Goal: Check status: Check status

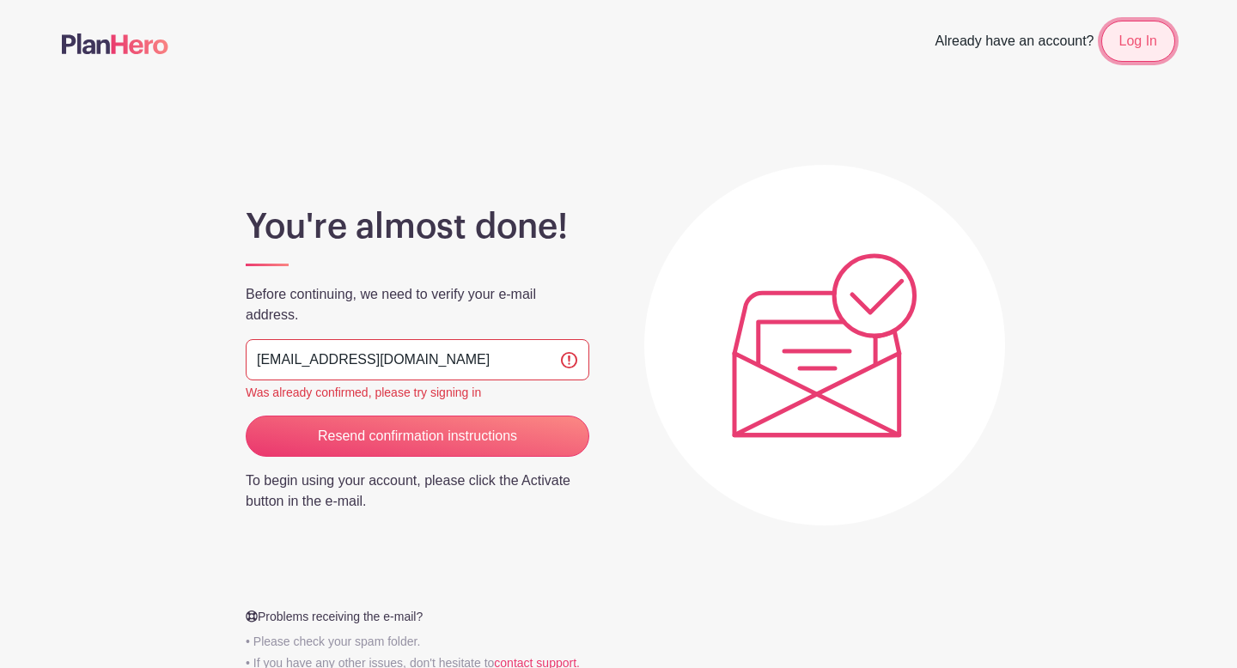
click at [1147, 35] on link "Log In" at bounding box center [1139, 41] width 74 height 41
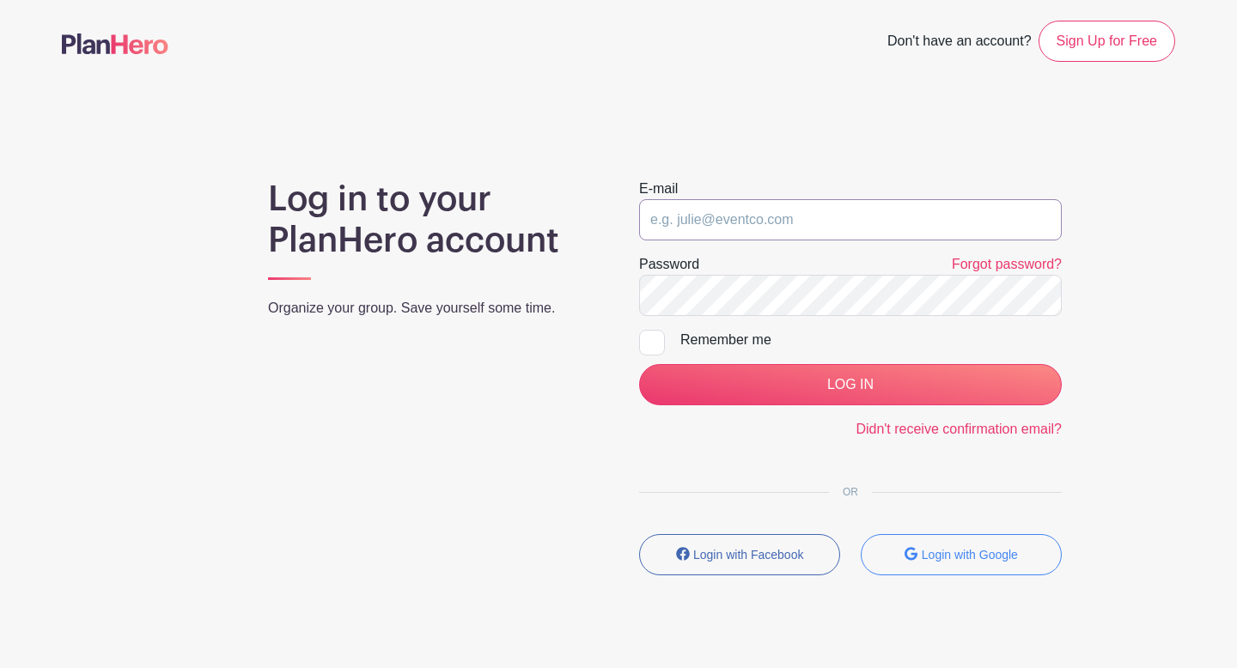
click at [839, 212] on input "email" at bounding box center [850, 219] width 423 height 41
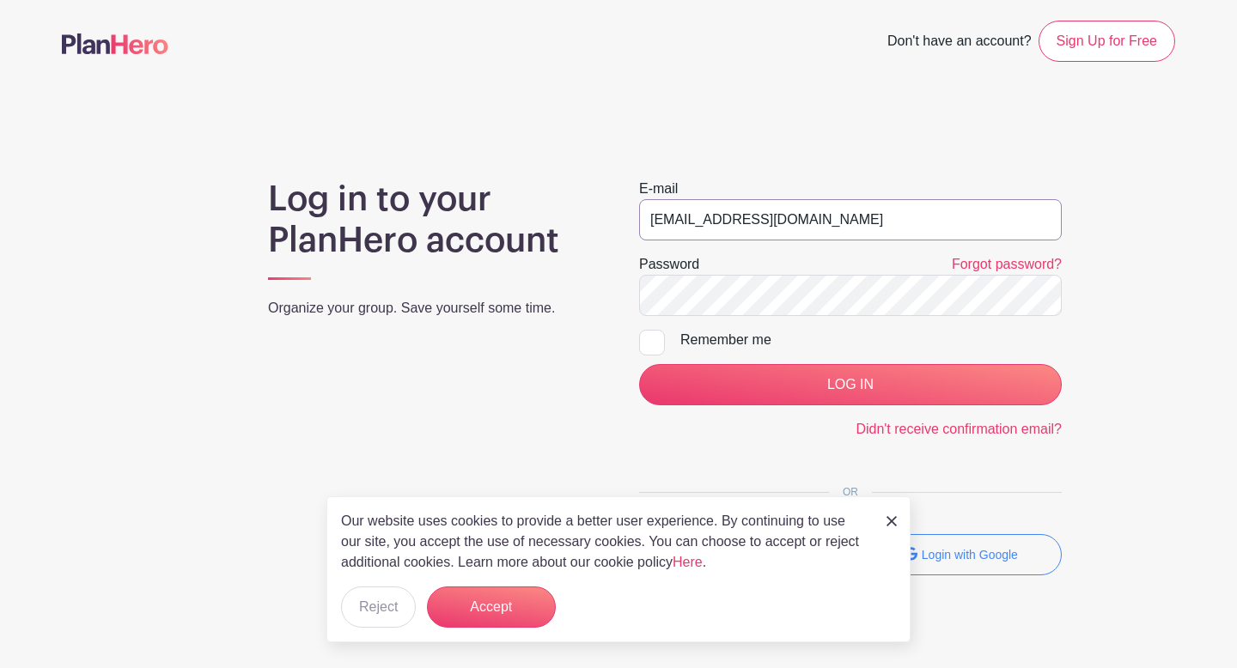
type input "[EMAIL_ADDRESS][DOMAIN_NAME]"
click at [639, 364] on input "LOG IN" at bounding box center [850, 384] width 423 height 41
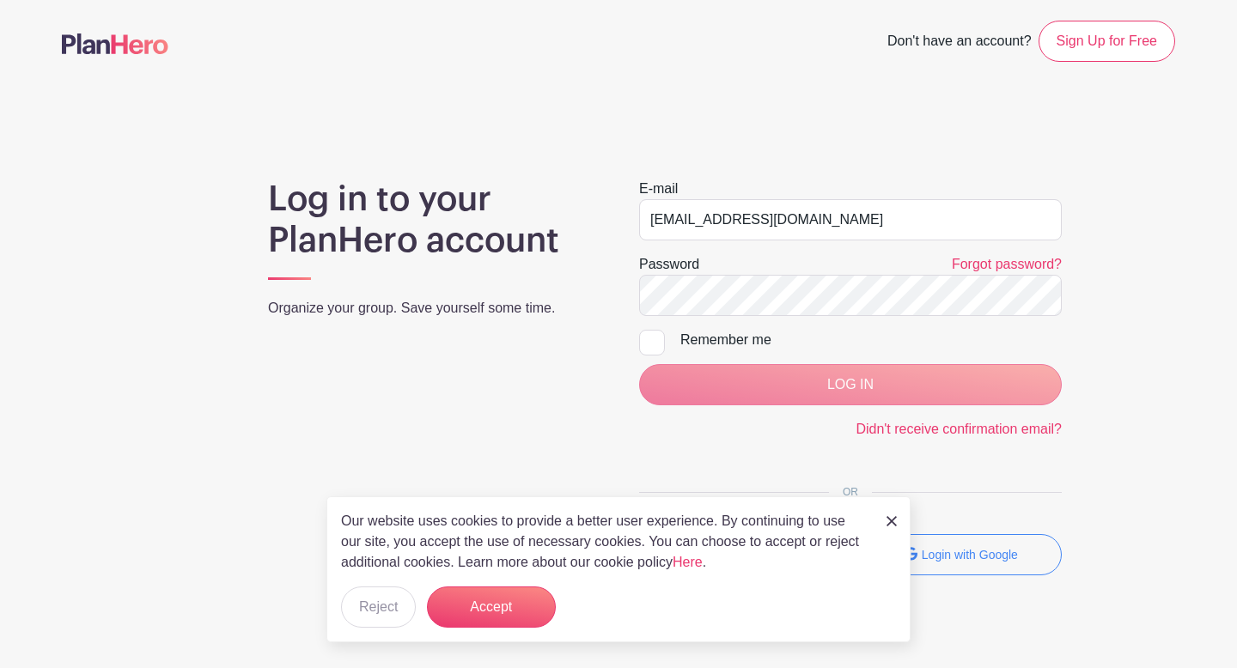
click at [647, 349] on div at bounding box center [652, 343] width 26 height 26
click at [647, 341] on input "Remember me" at bounding box center [644, 335] width 11 height 11
checkbox input "true"
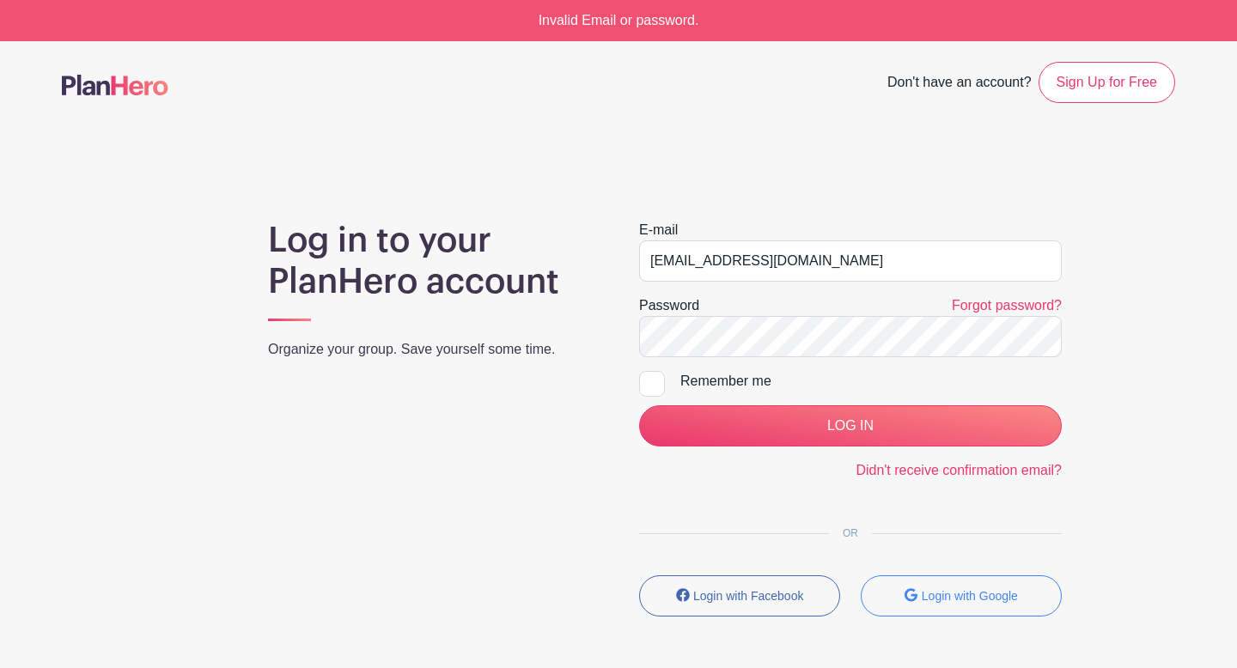
click at [663, 379] on div at bounding box center [652, 384] width 26 height 26
click at [650, 379] on input "Remember me" at bounding box center [644, 376] width 11 height 11
checkbox input "true"
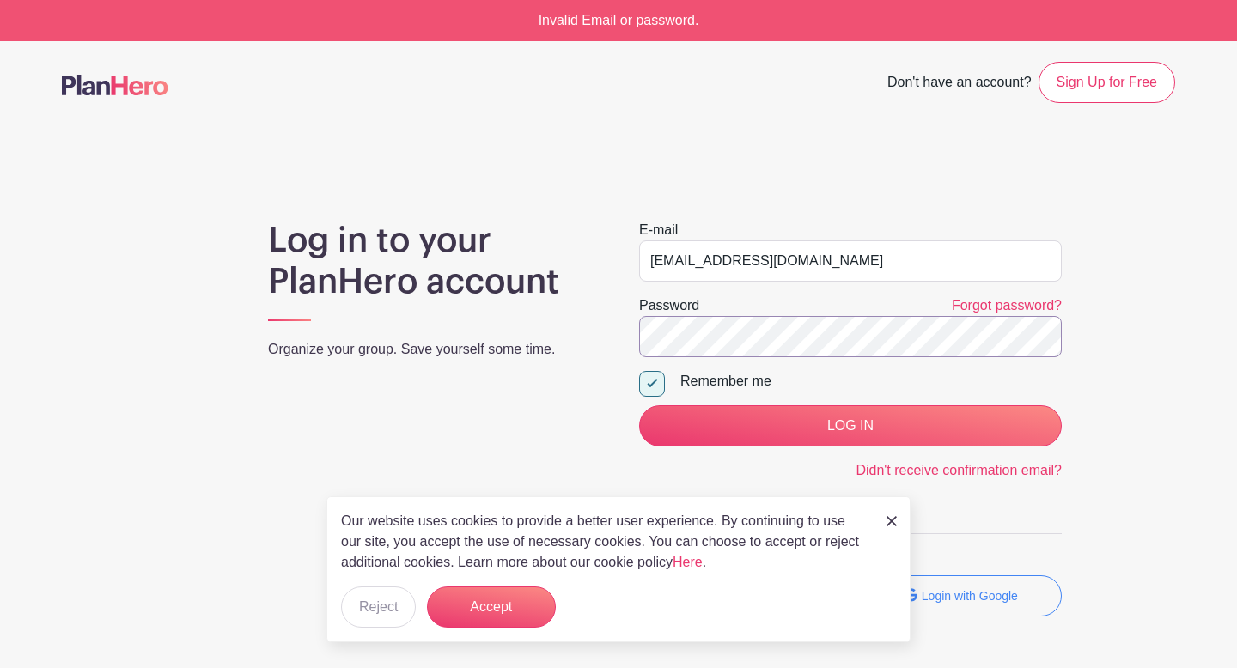
click at [639, 406] on input "LOG IN" at bounding box center [850, 426] width 423 height 41
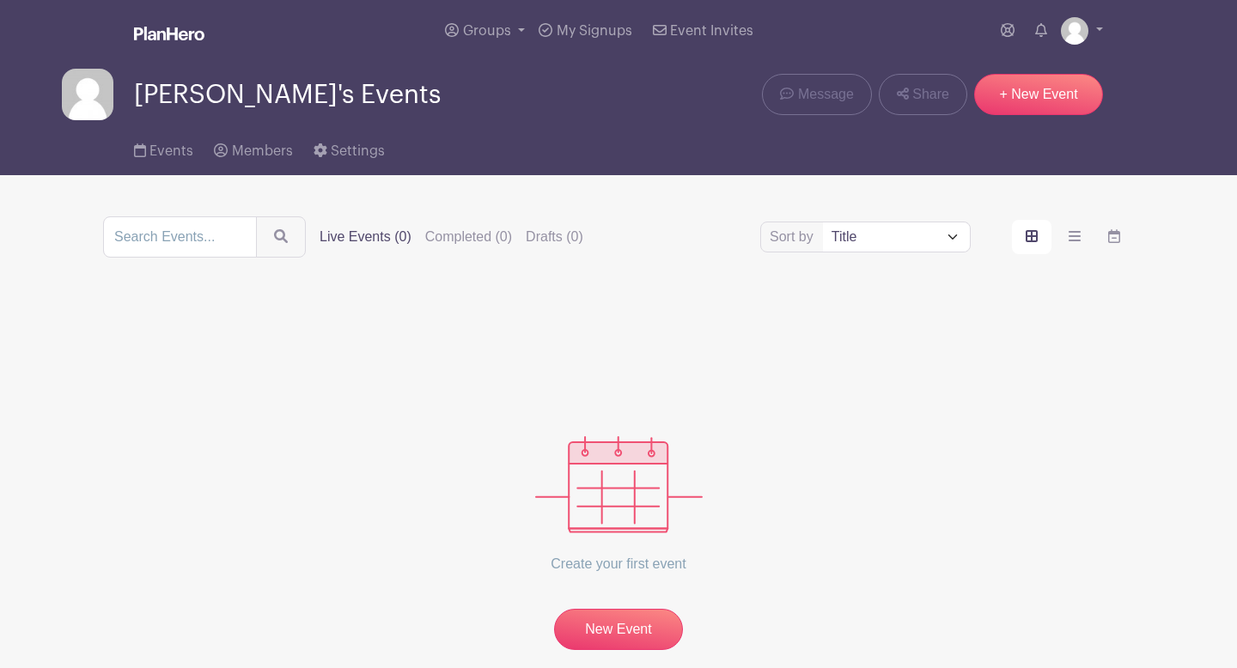
scroll to position [90, 0]
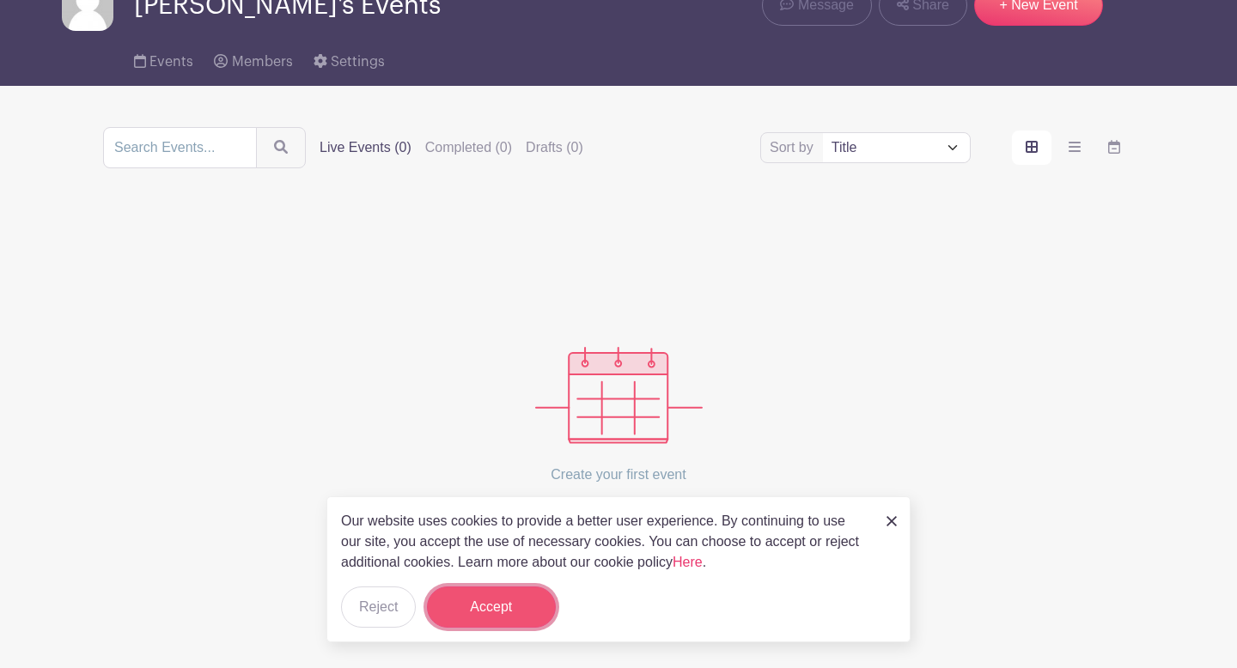
click at [483, 592] on button "Accept" at bounding box center [491, 607] width 129 height 41
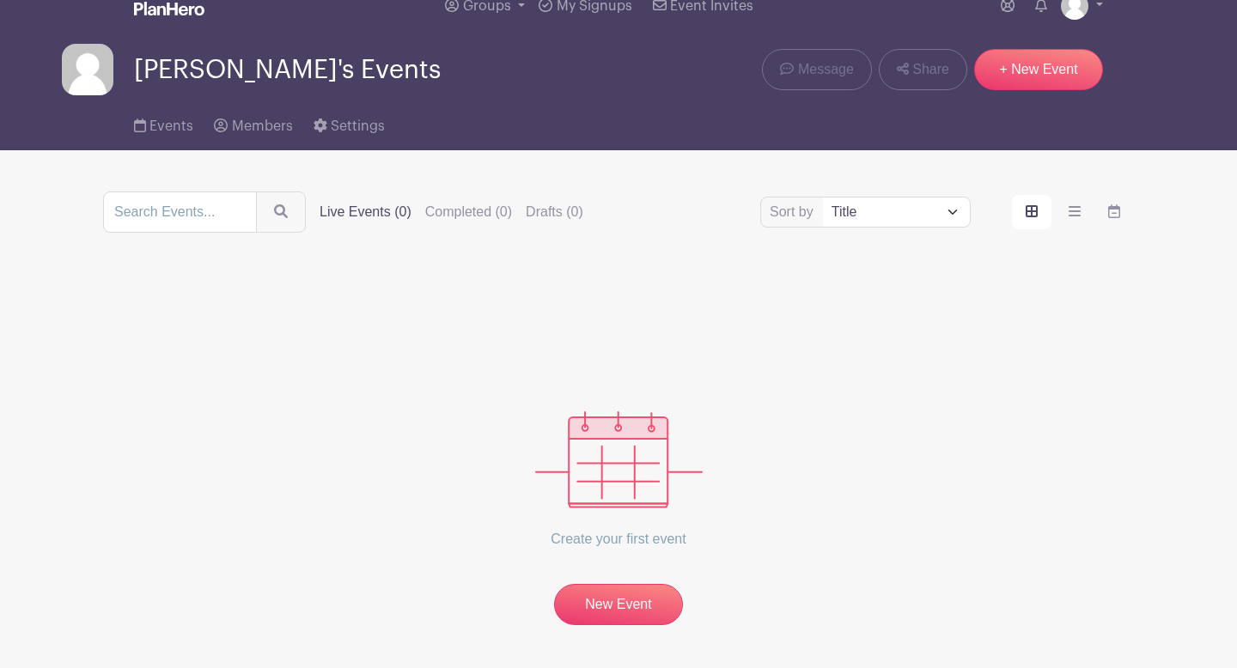
scroll to position [0, 0]
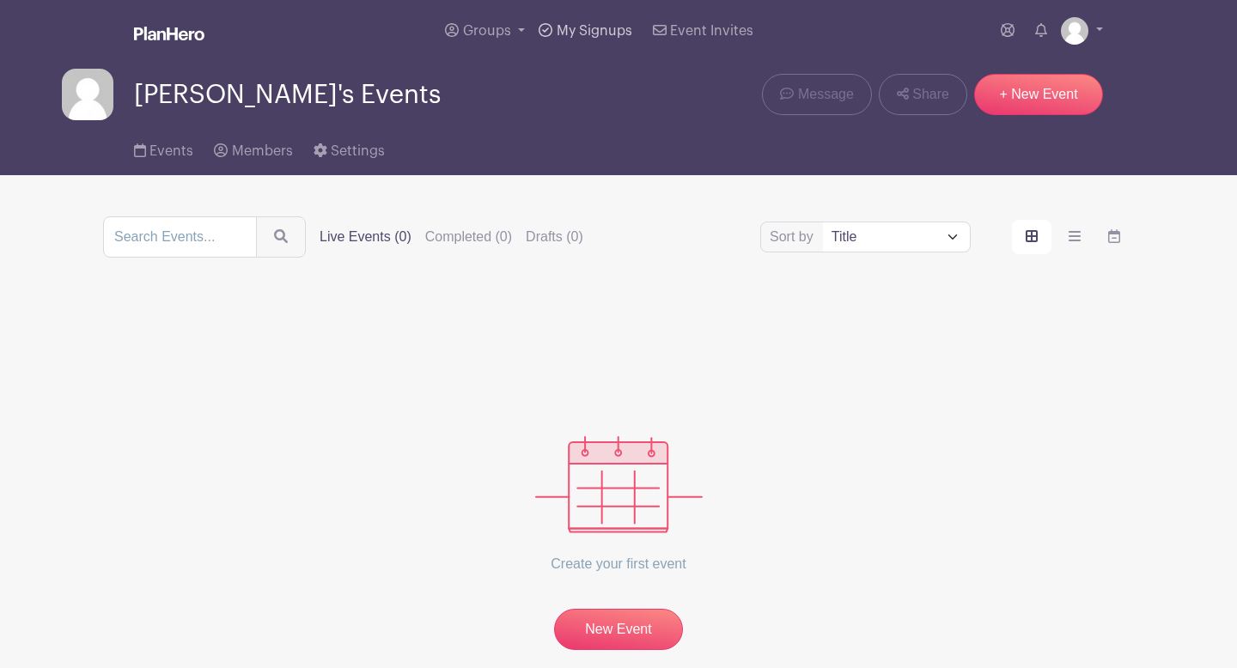
click at [589, 39] on link "My Signups" at bounding box center [585, 31] width 107 height 62
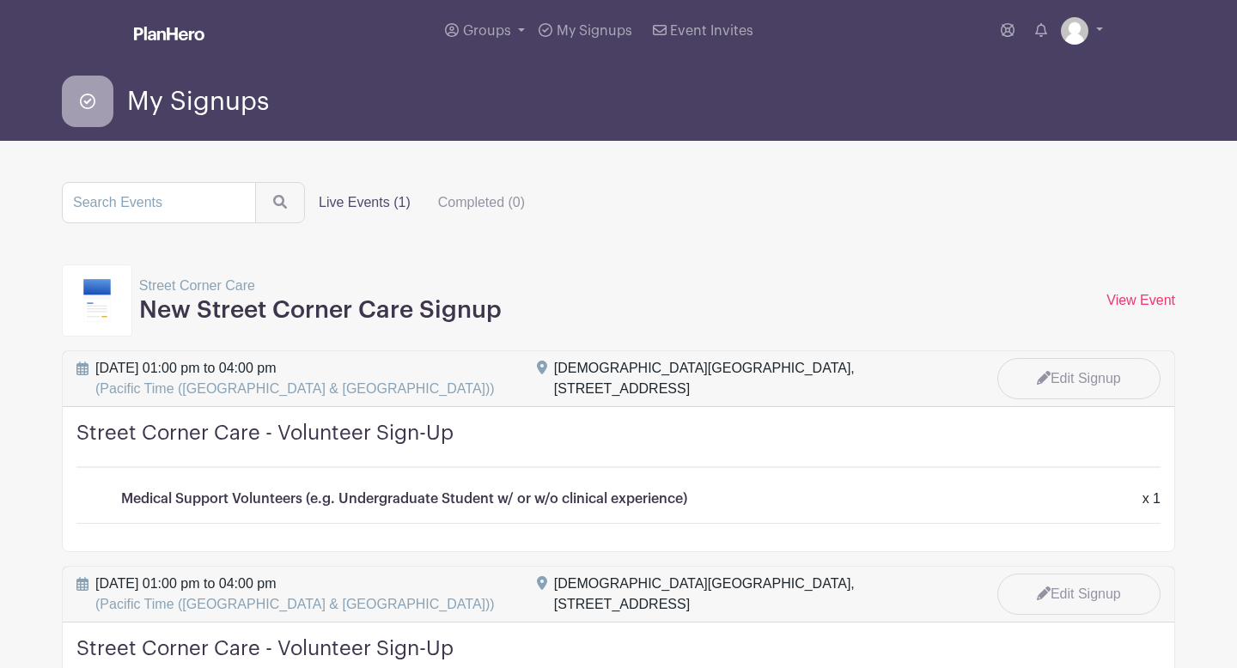
click at [250, 309] on h3 "New Street Corner Care Signup" at bounding box center [320, 310] width 363 height 29
click at [215, 290] on p "Street Corner Care" at bounding box center [320, 286] width 363 height 21
click at [98, 306] on img at bounding box center [96, 300] width 27 height 43
click at [1151, 297] on link "View Event" at bounding box center [1141, 300] width 69 height 15
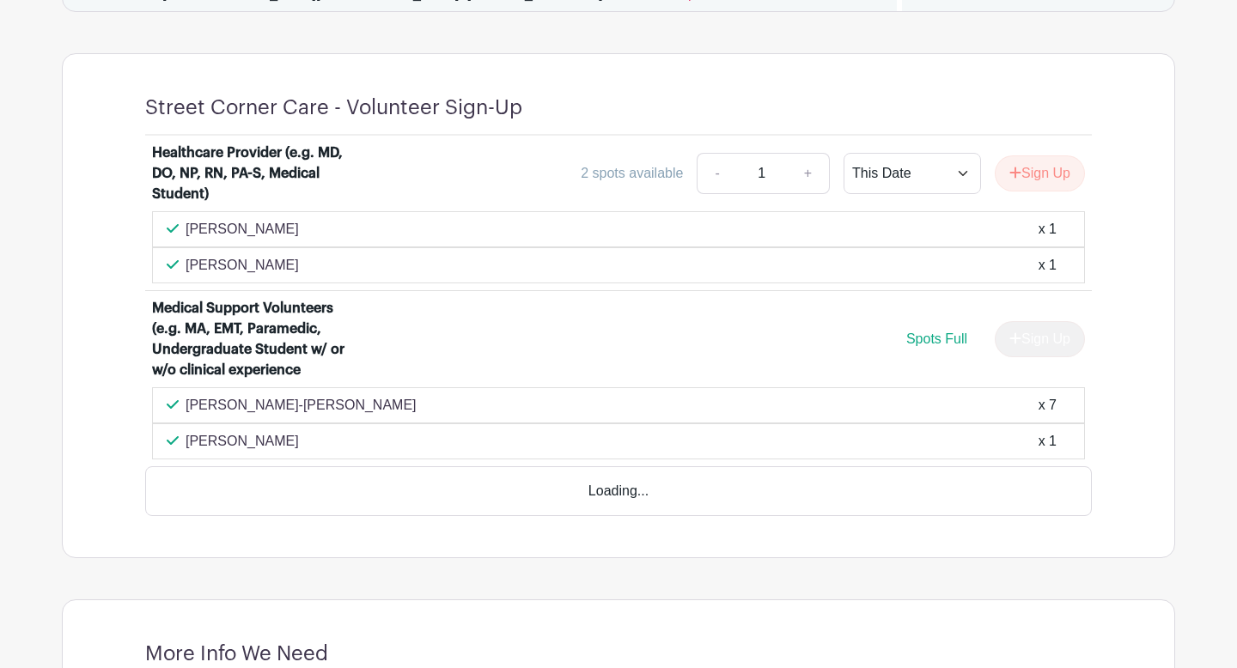
scroll to position [752, 0]
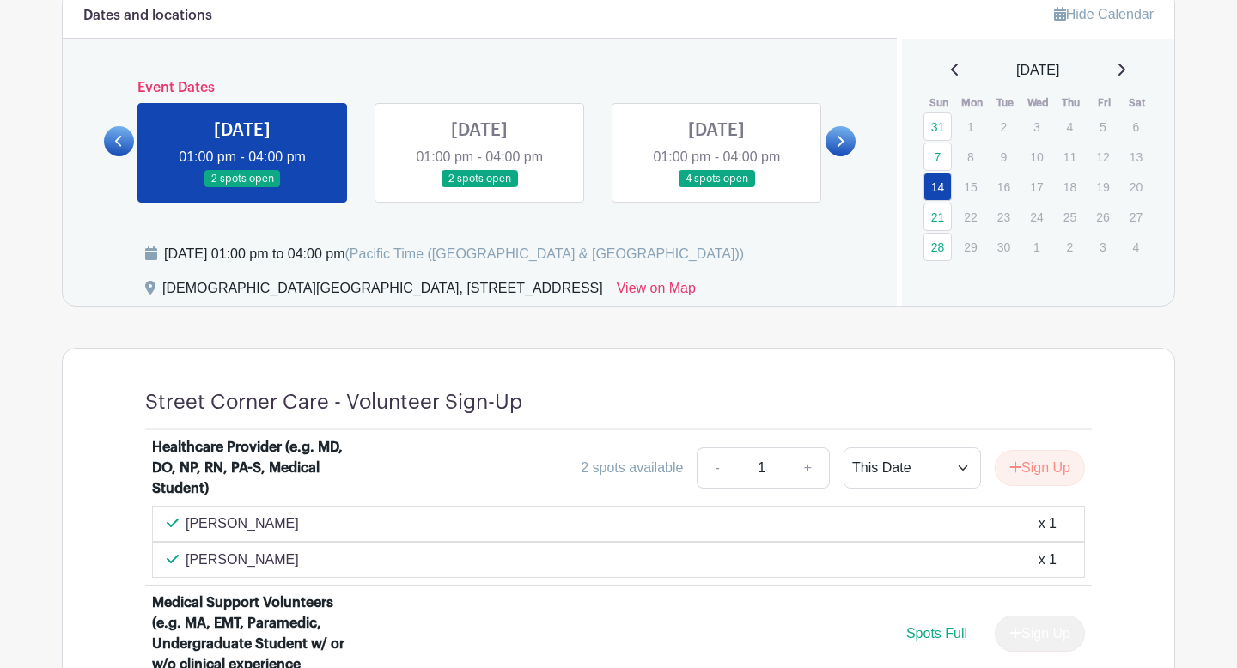
click at [1126, 63] on icon at bounding box center [1121, 70] width 9 height 14
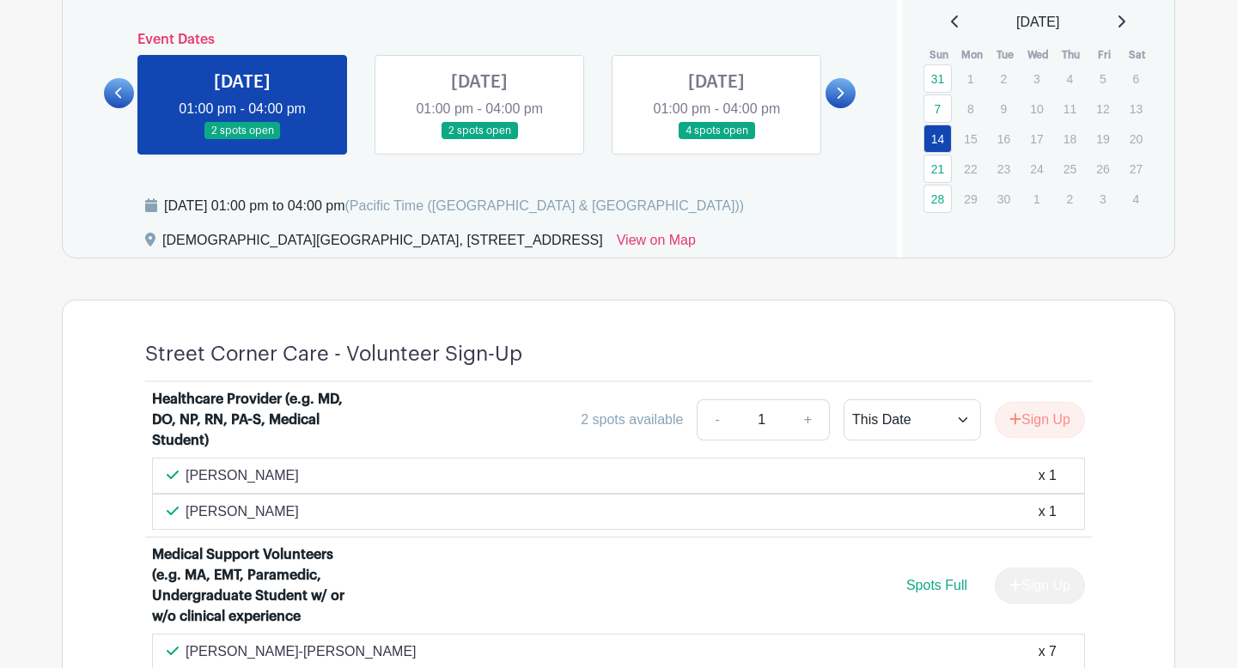
click at [1126, 15] on icon at bounding box center [1121, 22] width 9 height 14
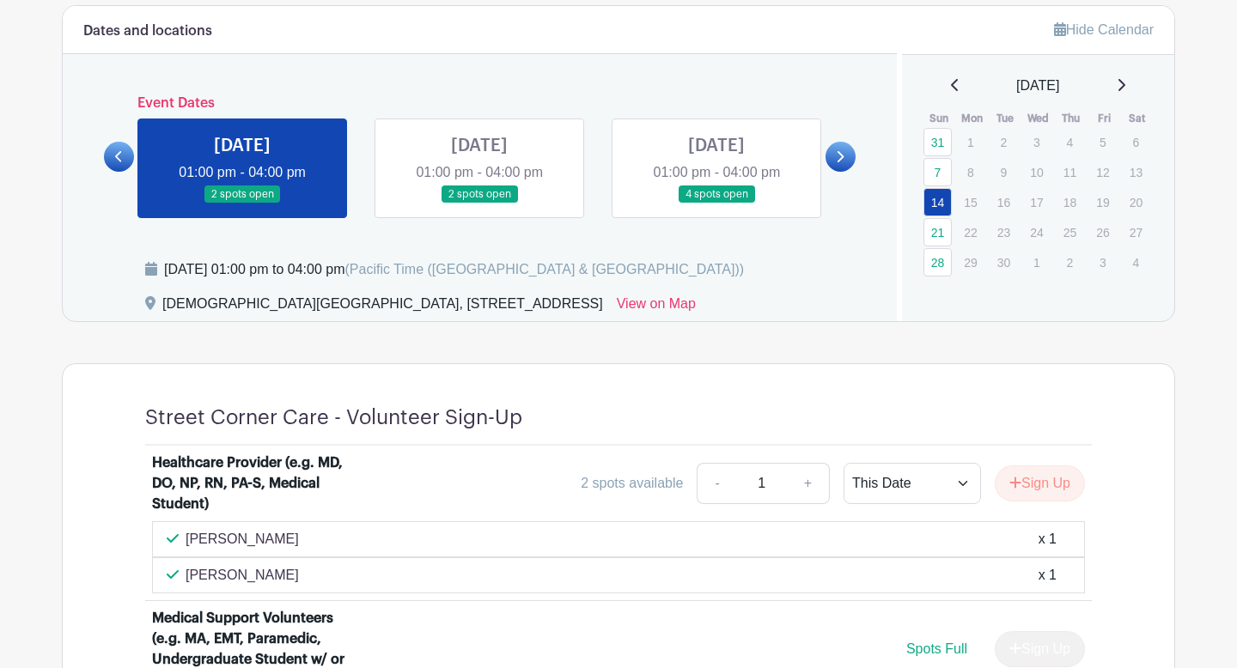
click at [1126, 91] on icon at bounding box center [1121, 85] width 9 height 14
